Goal: Navigation & Orientation: Find specific page/section

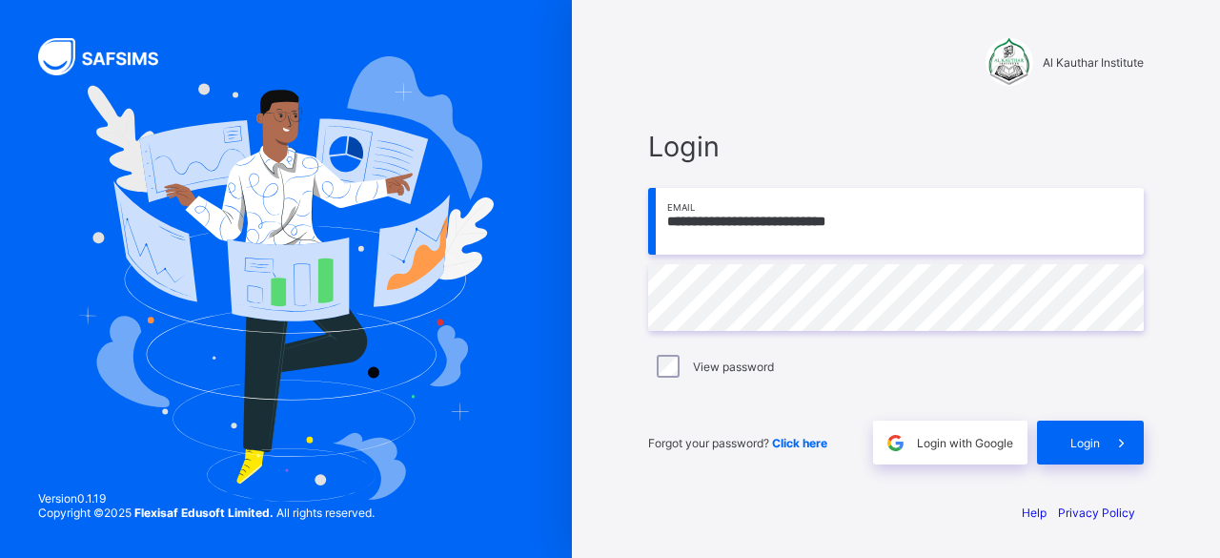
type input "**********"
click at [1109, 446] on span at bounding box center [1122, 442] width 44 height 44
click at [724, 218] on input "email" at bounding box center [896, 221] width 496 height 67
click at [696, 220] on input "**********" at bounding box center [896, 221] width 496 height 67
type input "**********"
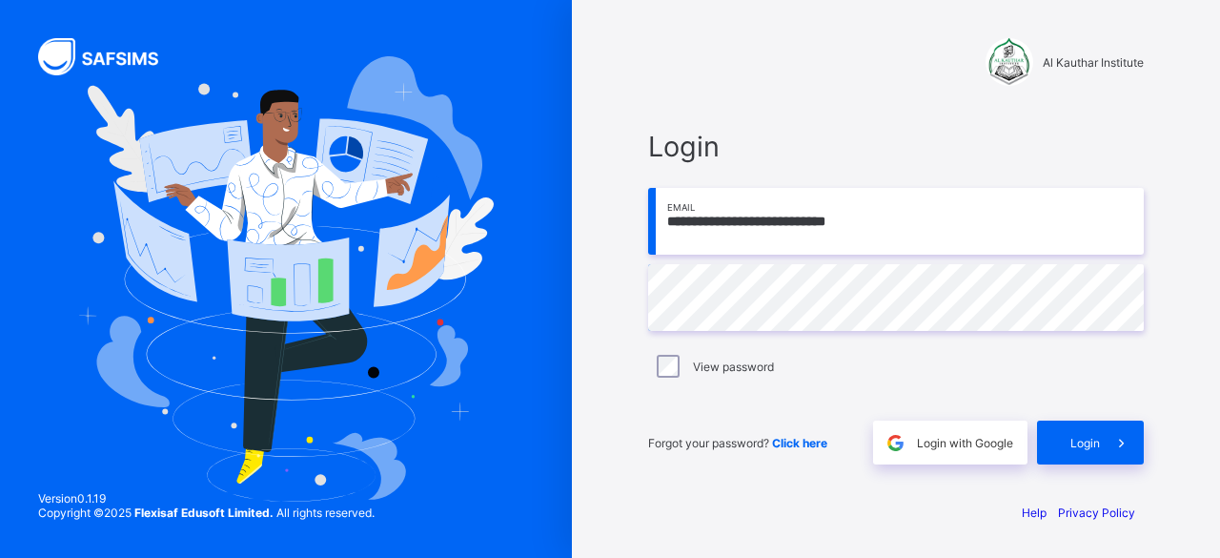
click at [755, 370] on label "View password" at bounding box center [733, 366] width 81 height 14
click at [1111, 437] on icon at bounding box center [1121, 443] width 20 height 18
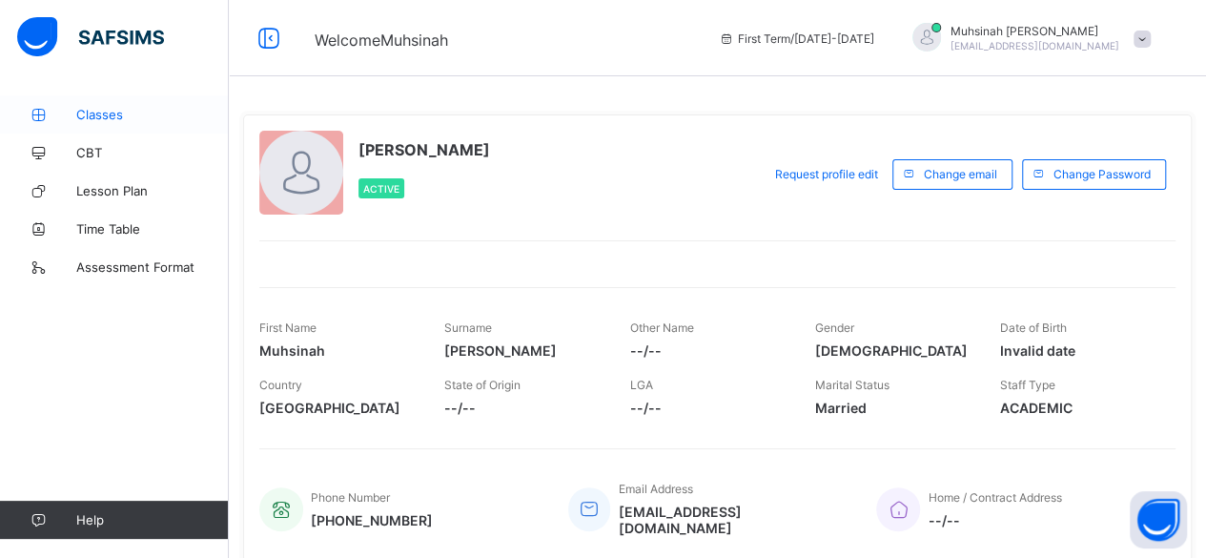
click at [190, 105] on link "Classes" at bounding box center [114, 114] width 229 height 38
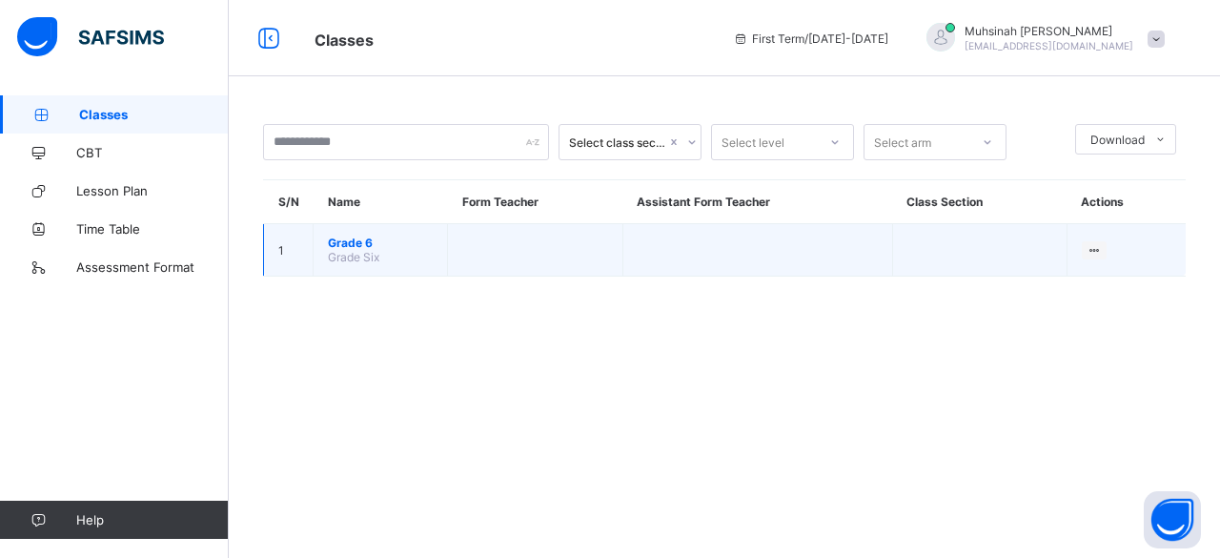
click at [374, 241] on span "Grade 6" at bounding box center [380, 242] width 105 height 14
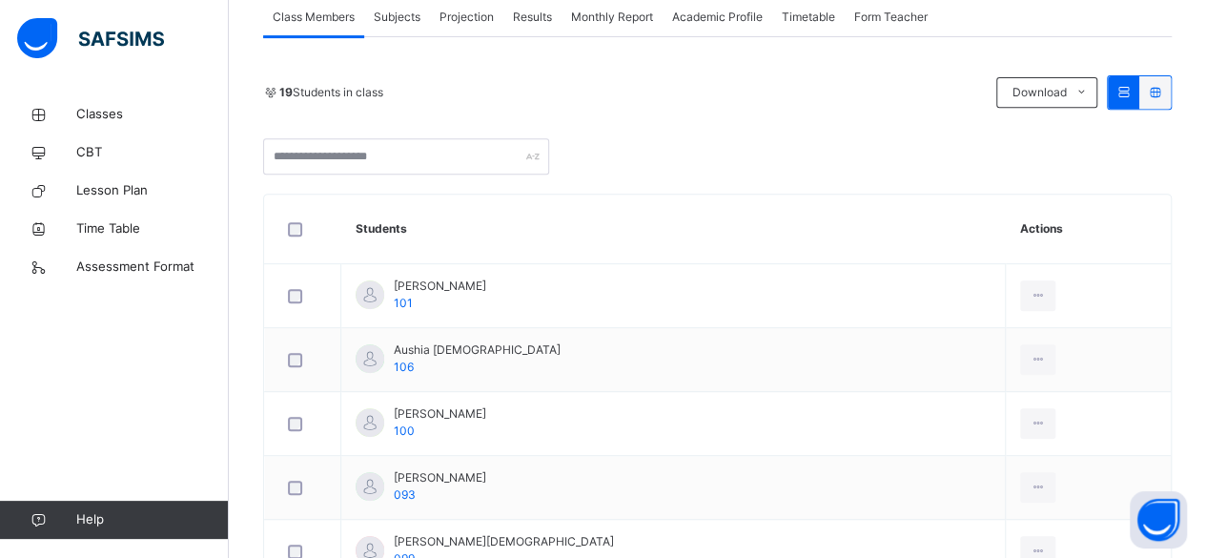
scroll to position [361, 0]
click at [383, 3] on div "Subjects" at bounding box center [397, 16] width 66 height 38
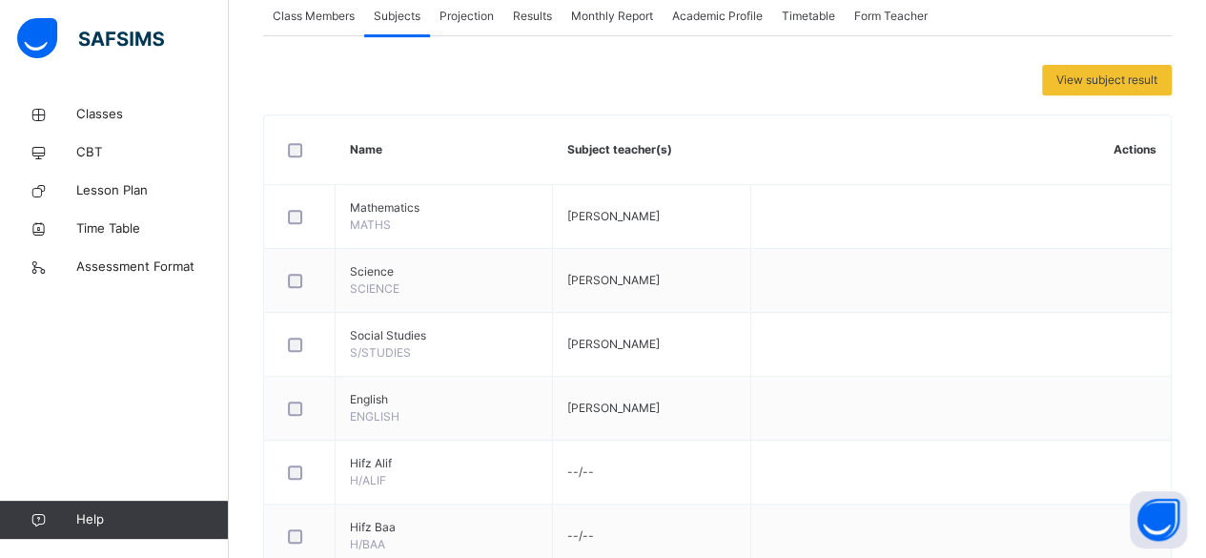
scroll to position [598, 0]
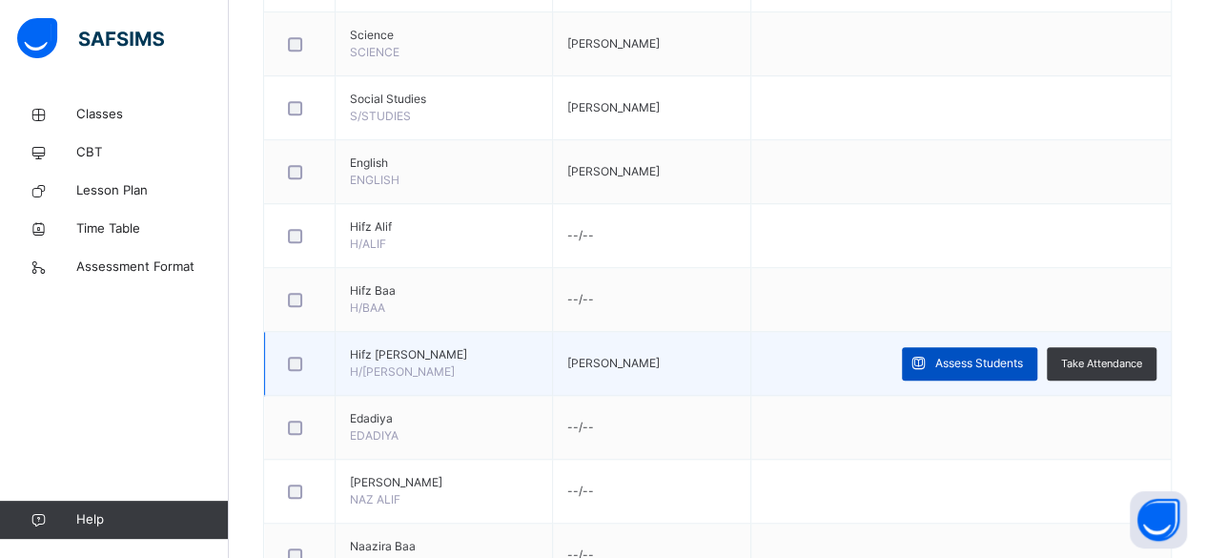
click at [964, 360] on span "Assess Students" at bounding box center [979, 363] width 88 height 17
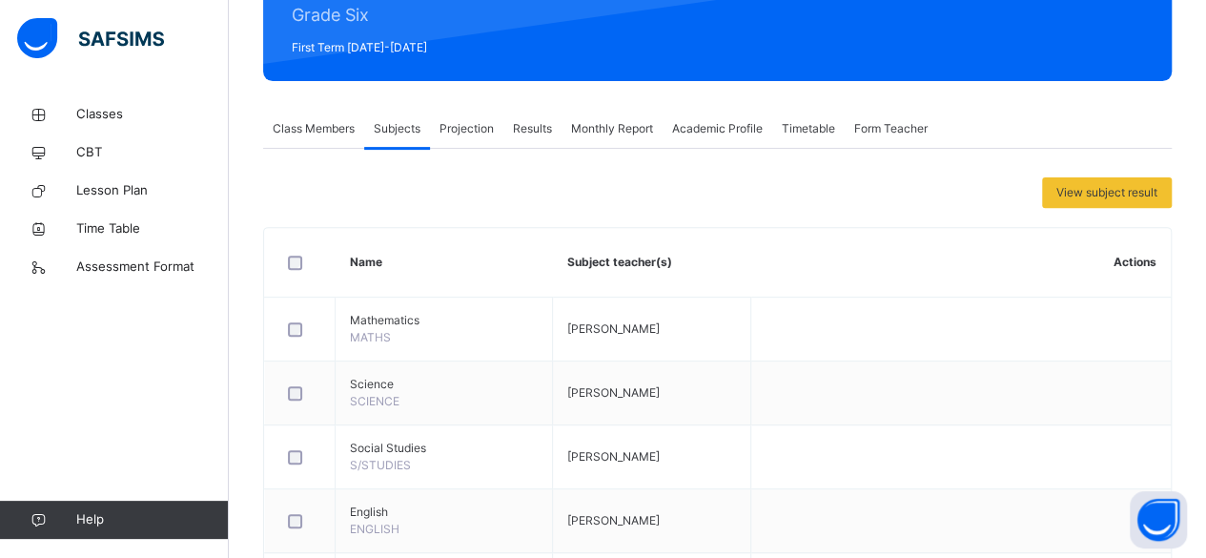
scroll to position [247, 0]
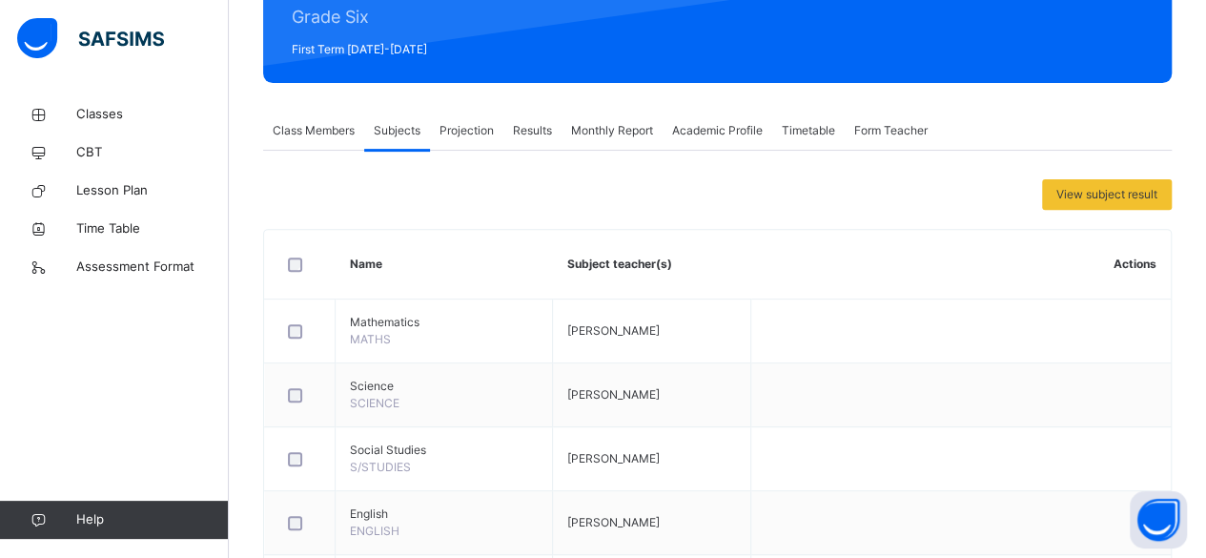
click at [280, 142] on div "Class Members" at bounding box center [313, 131] width 101 height 38
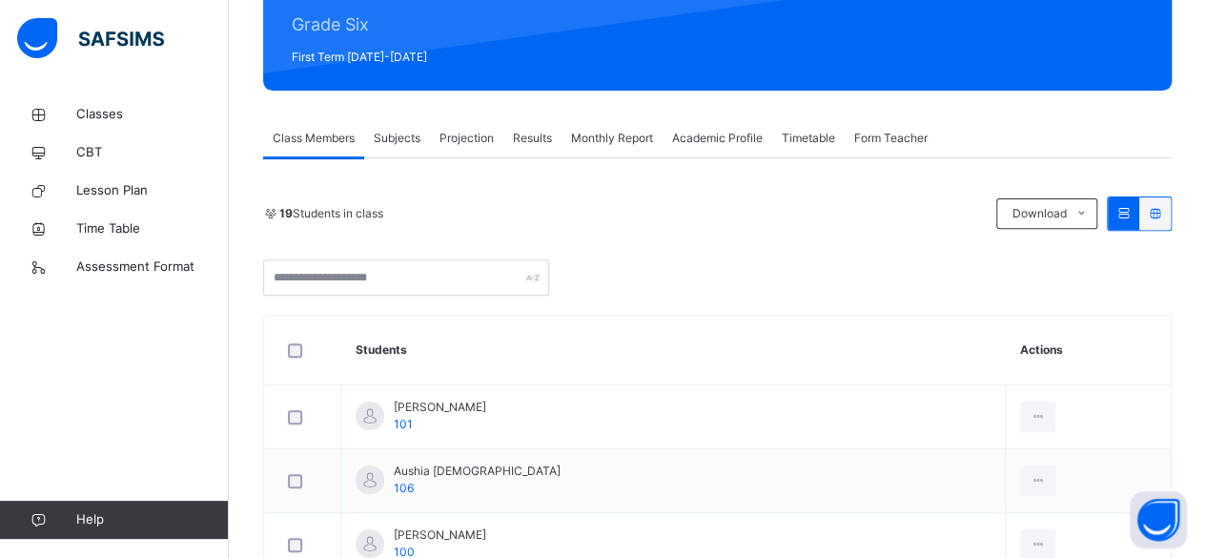
scroll to position [238, 0]
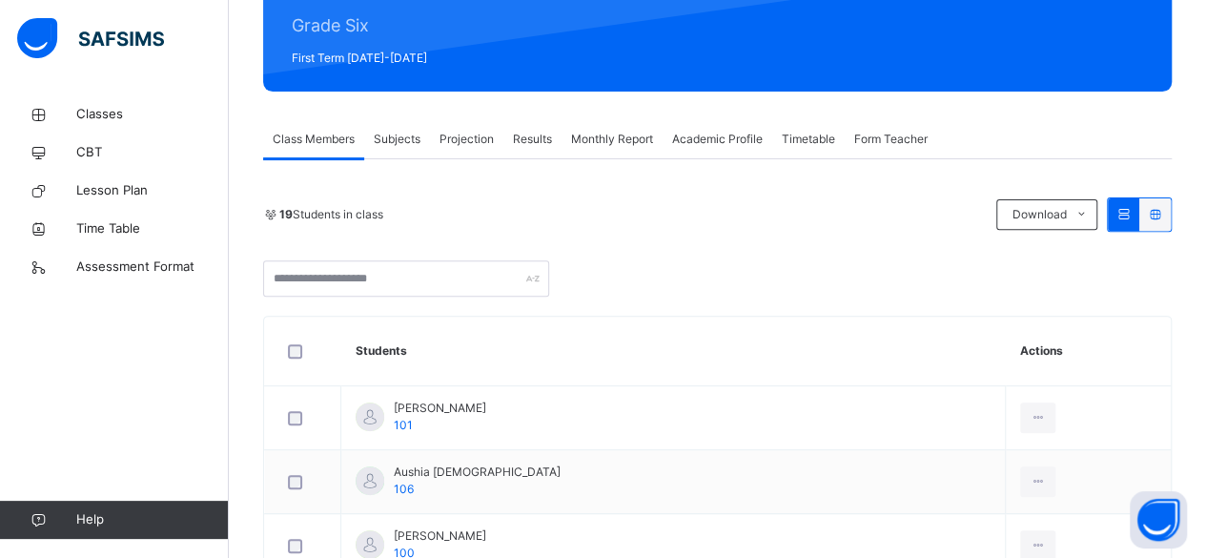
click at [377, 143] on span "Subjects" at bounding box center [397, 139] width 47 height 17
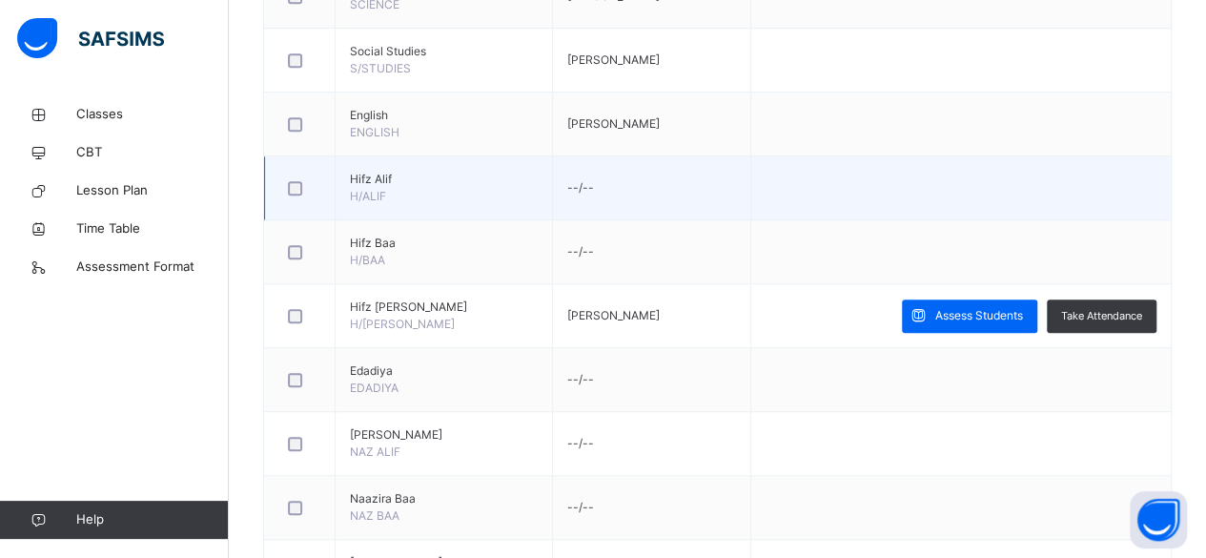
scroll to position [646, 0]
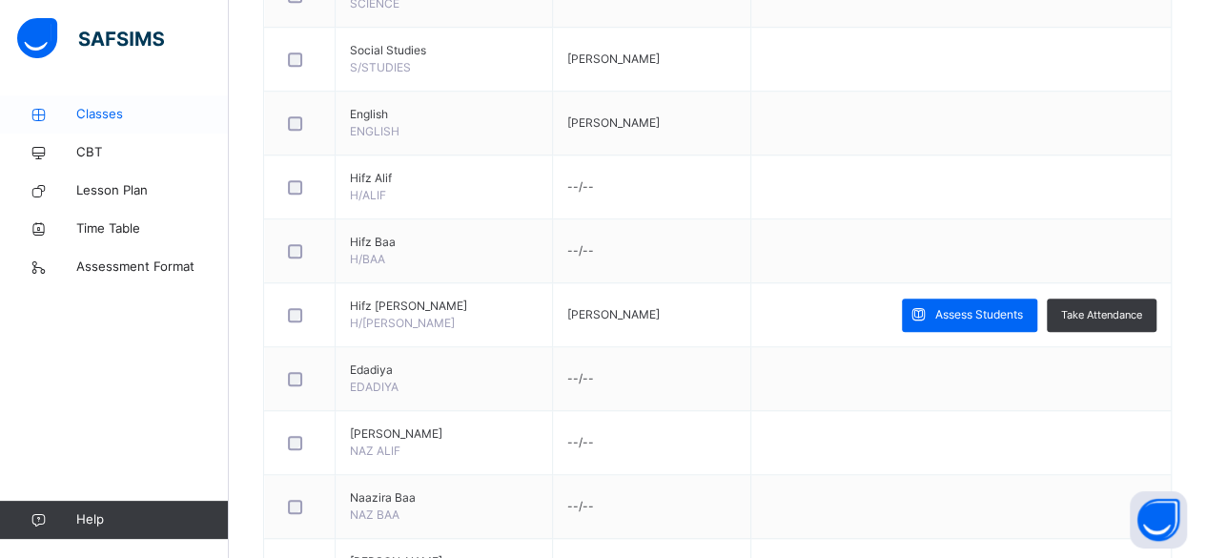
click at [67, 116] on icon at bounding box center [38, 115] width 76 height 14
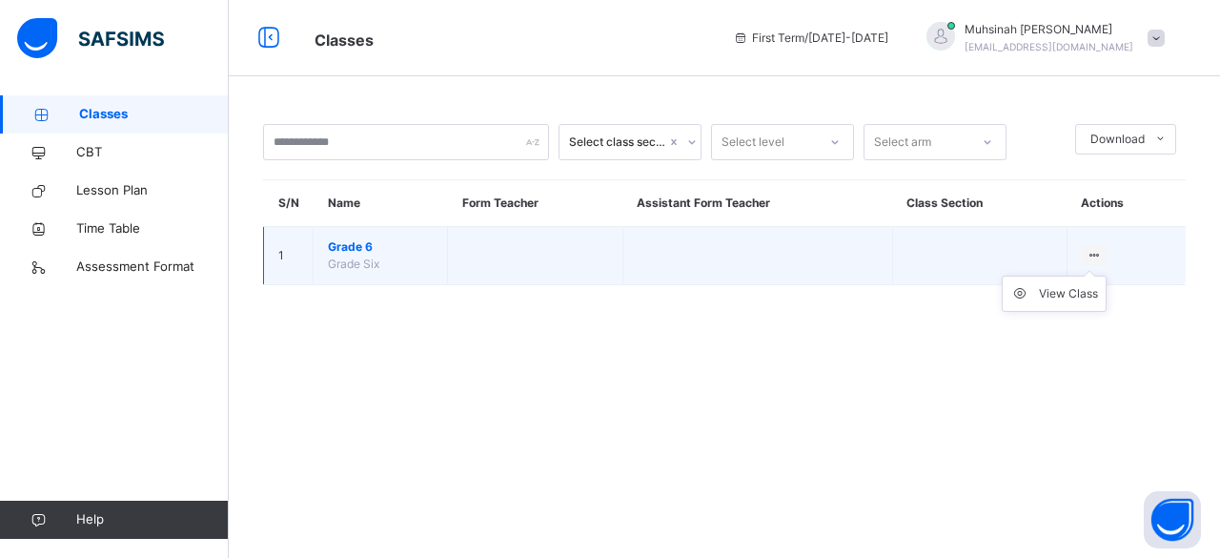
click at [1096, 255] on icon at bounding box center [1095, 255] width 16 height 14
click at [1042, 310] on ul "View Class" at bounding box center [1054, 293] width 105 height 36
click at [1042, 301] on div "View Class" at bounding box center [1068, 293] width 59 height 19
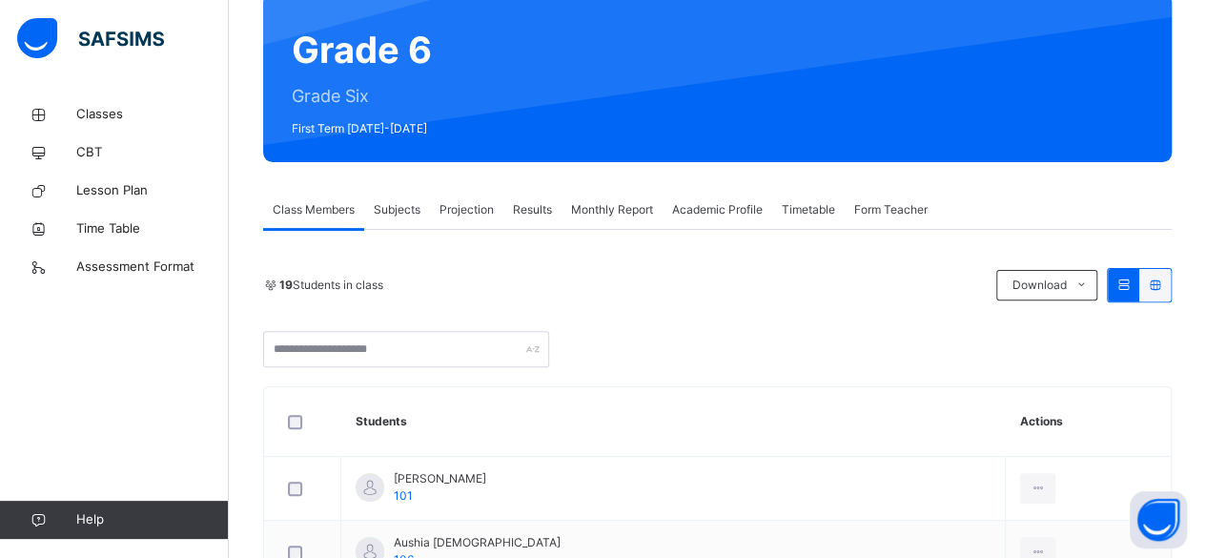
scroll to position [170, 0]
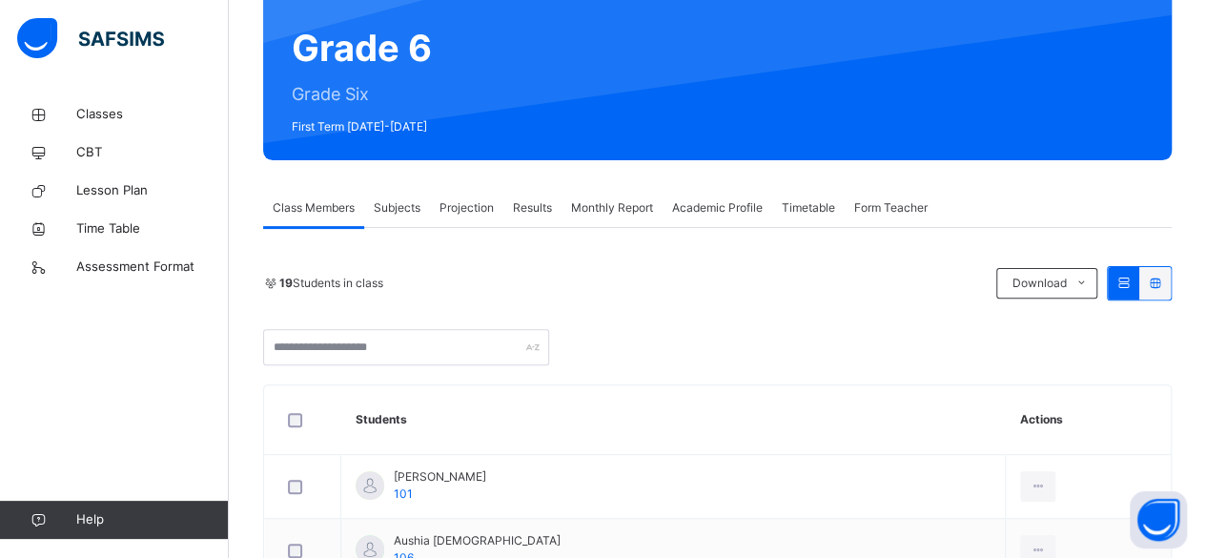
click at [406, 214] on span "Subjects" at bounding box center [397, 207] width 47 height 17
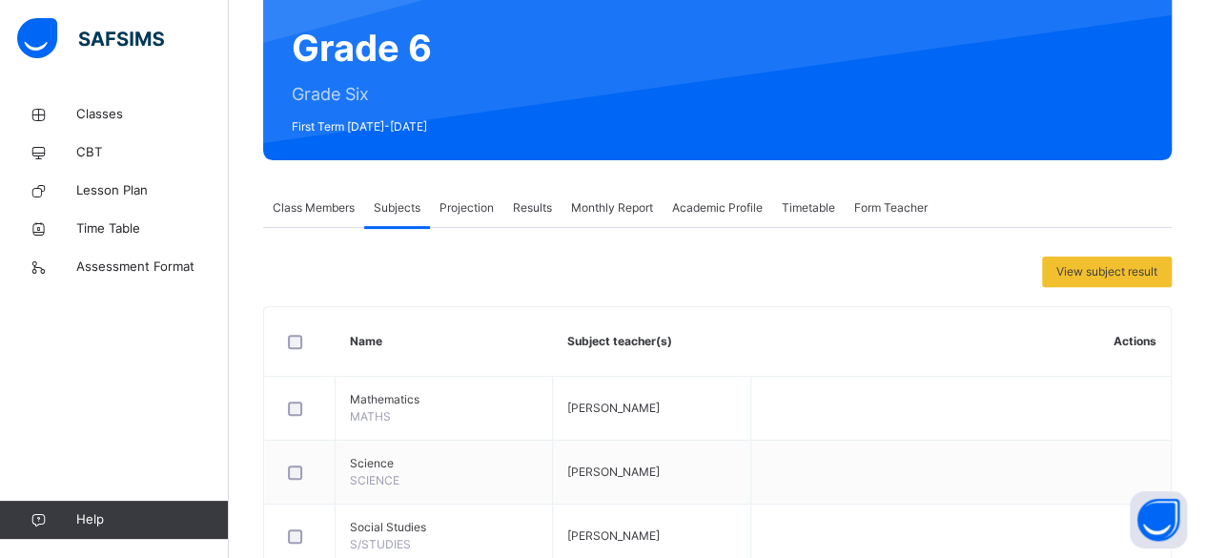
click at [467, 206] on span "Projection" at bounding box center [466, 207] width 54 height 17
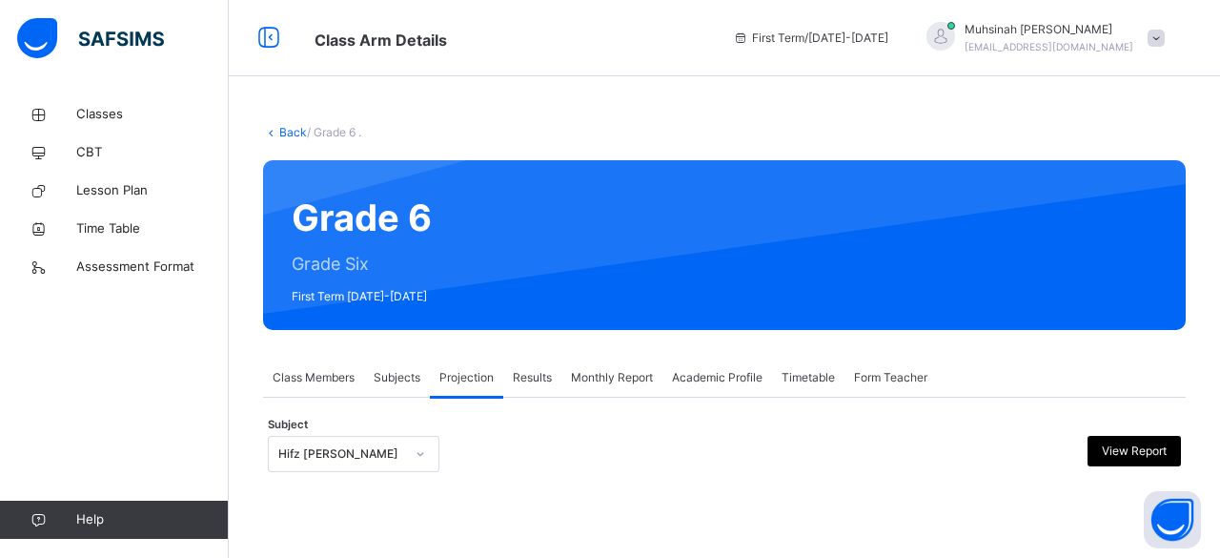
click at [515, 376] on span "Results" at bounding box center [532, 377] width 39 height 17
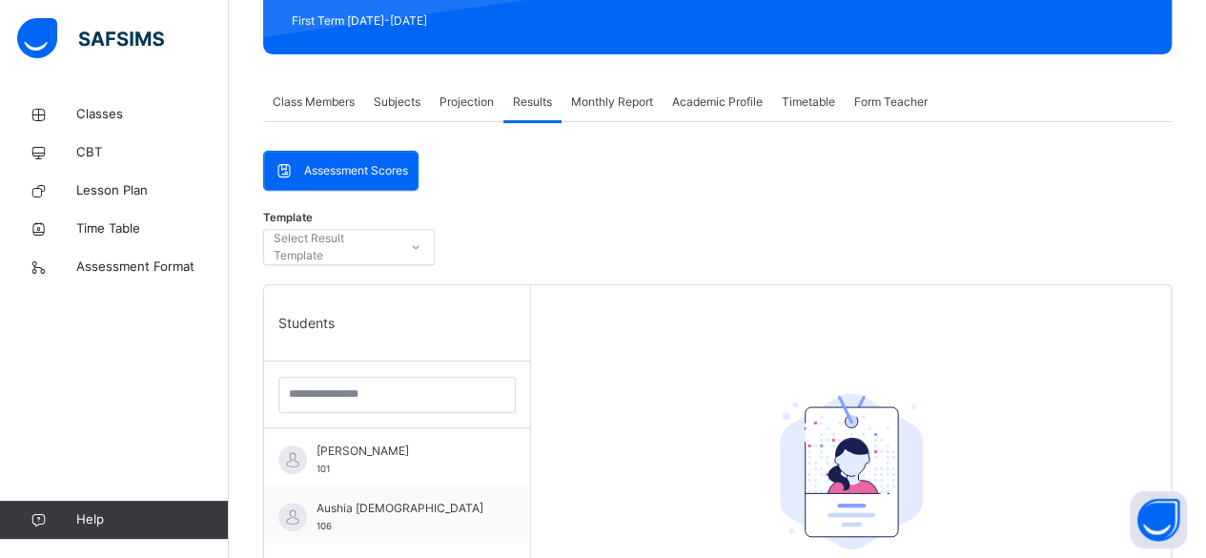
scroll to position [277, 0]
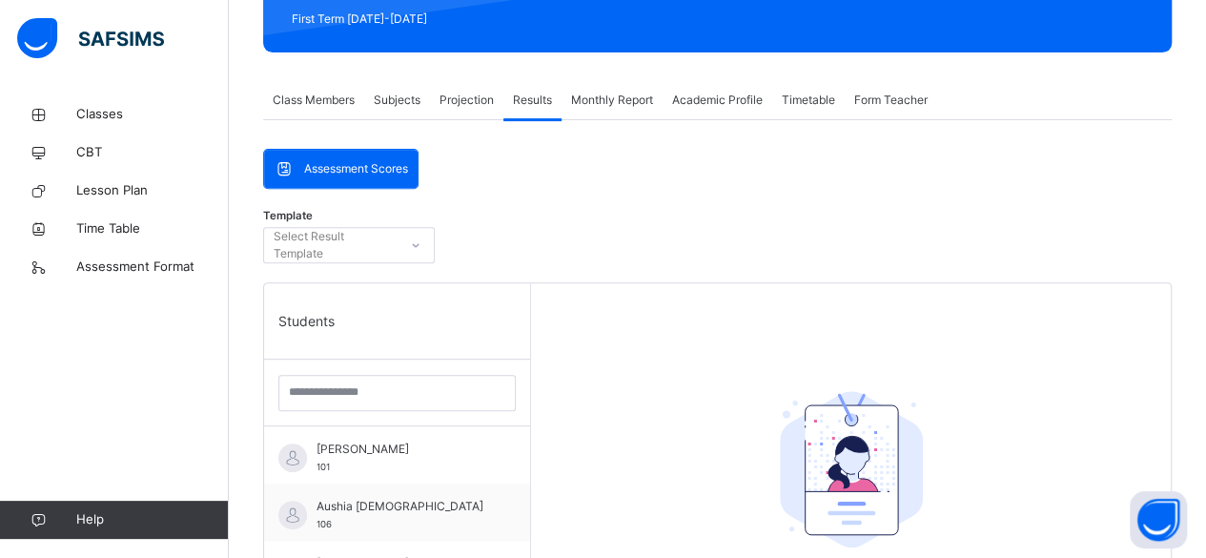
click at [286, 89] on div "Class Members" at bounding box center [313, 100] width 101 height 38
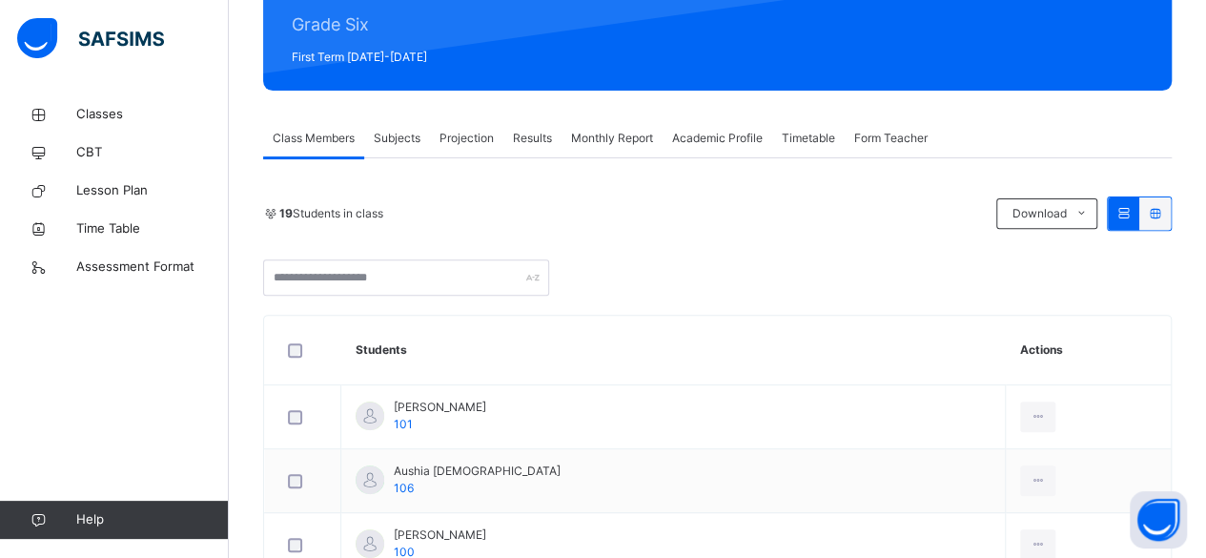
scroll to position [237, 0]
